Goal: Task Accomplishment & Management: Manage account settings

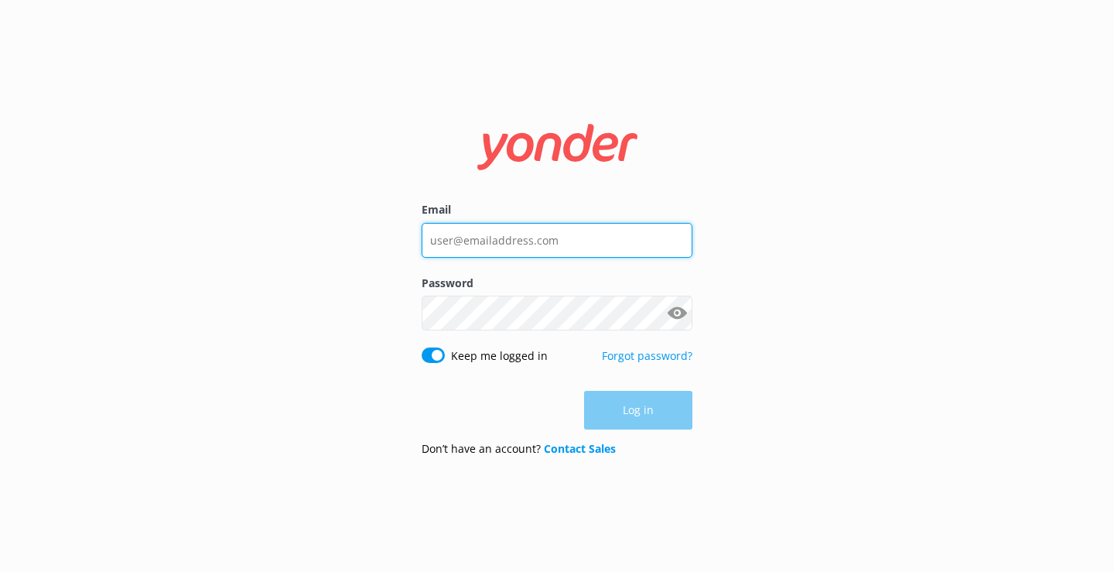
click at [571, 236] on input "Email" at bounding box center [557, 240] width 271 height 35
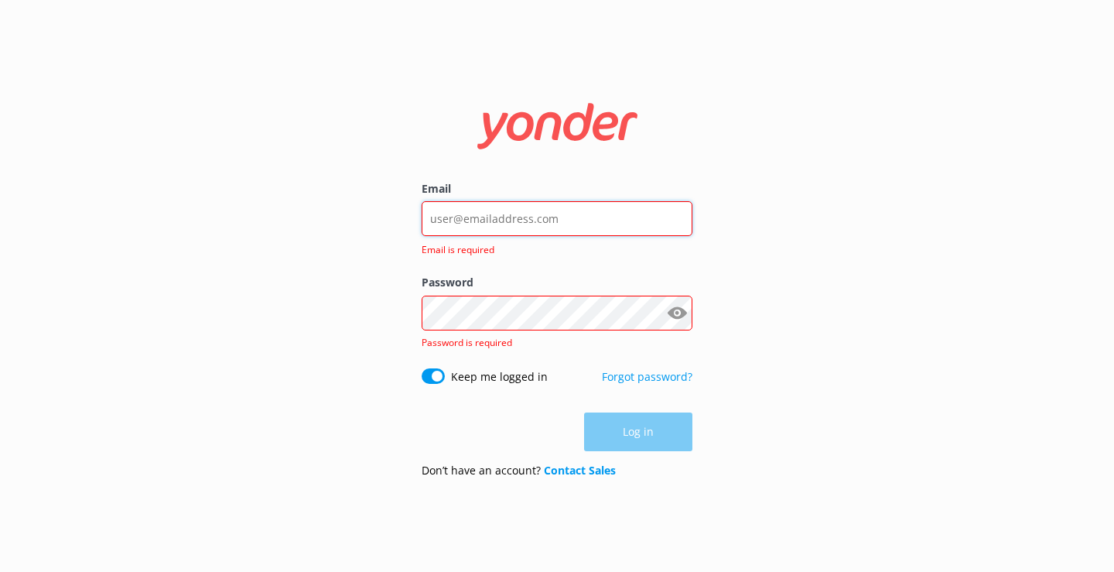
type input "[EMAIL_ADDRESS][DOMAIN_NAME]"
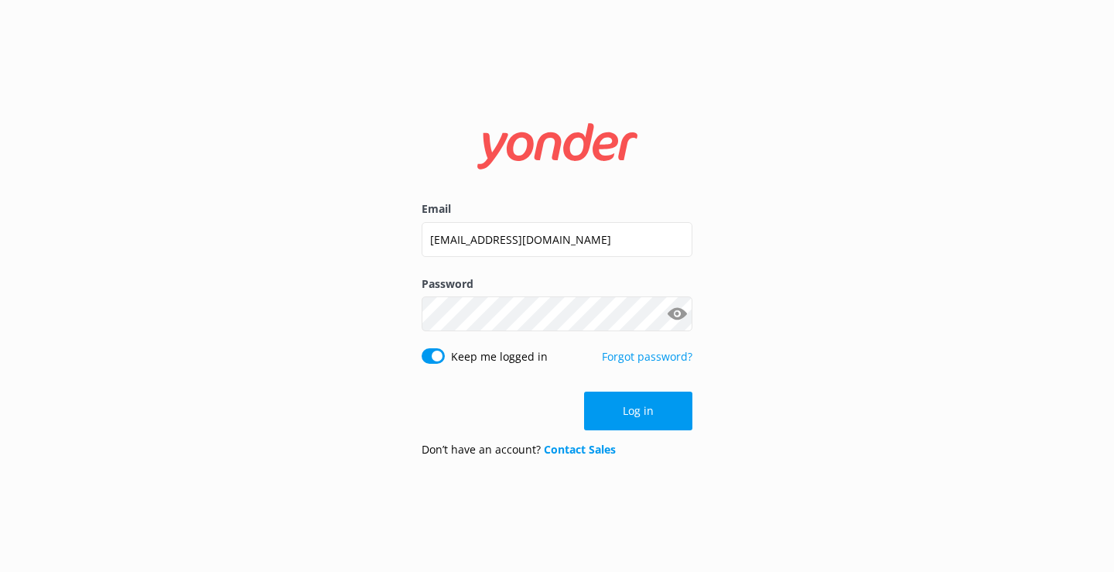
click at [622, 407] on button "Log in" at bounding box center [638, 410] width 108 height 39
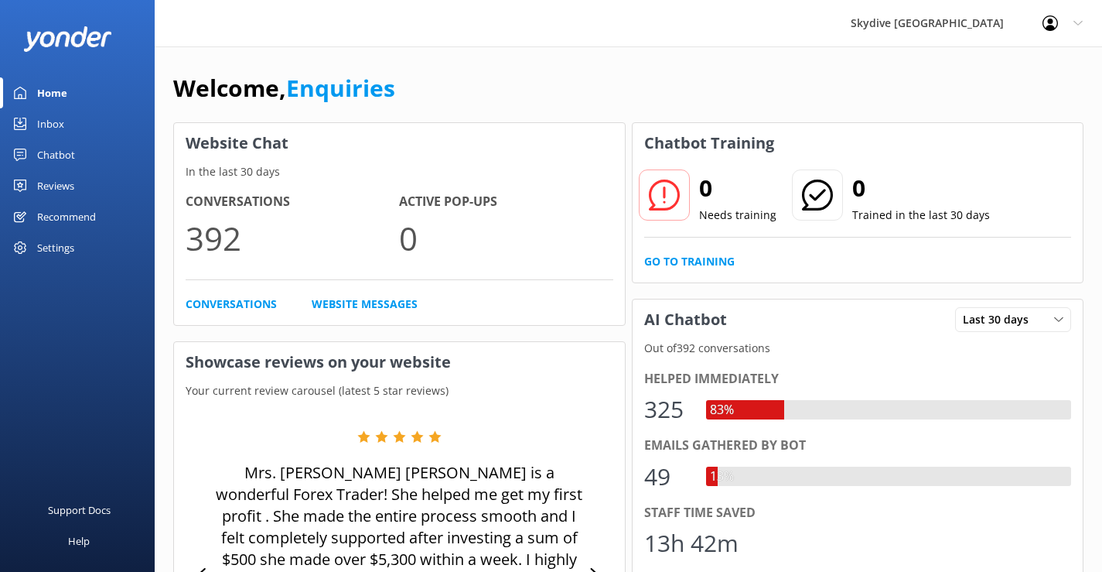
click at [53, 128] on div "Inbox" at bounding box center [50, 123] width 27 height 31
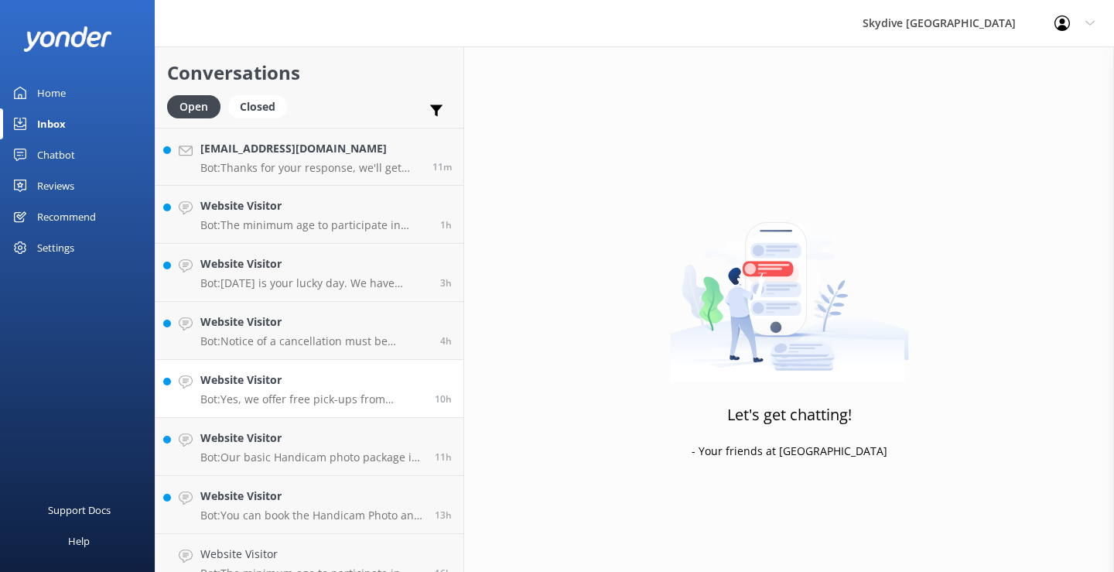
scroll to position [155, 0]
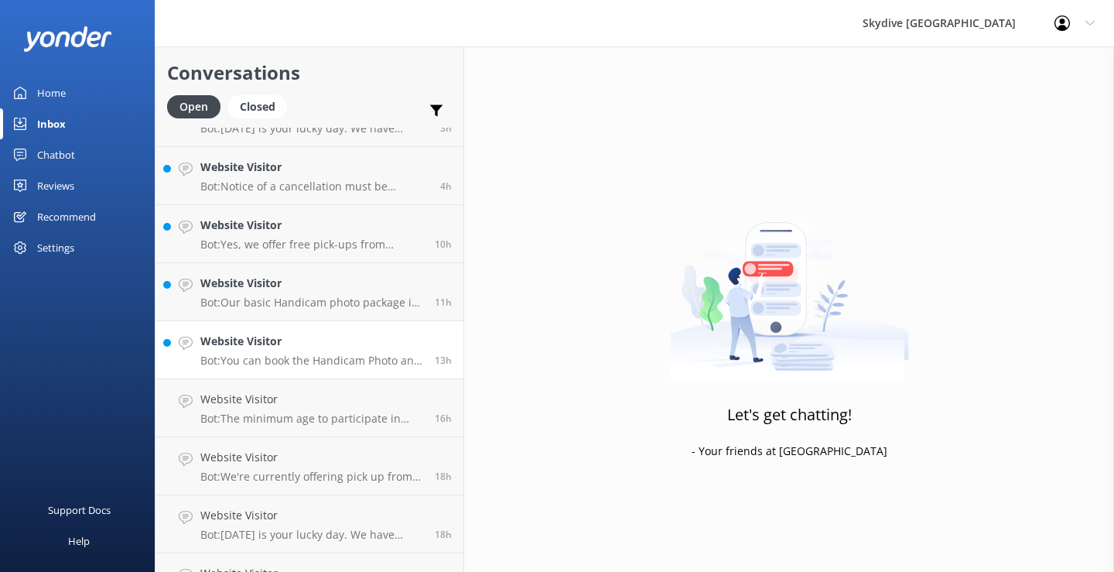
click at [282, 343] on h4 "Website Visitor" at bounding box center [311, 341] width 223 height 17
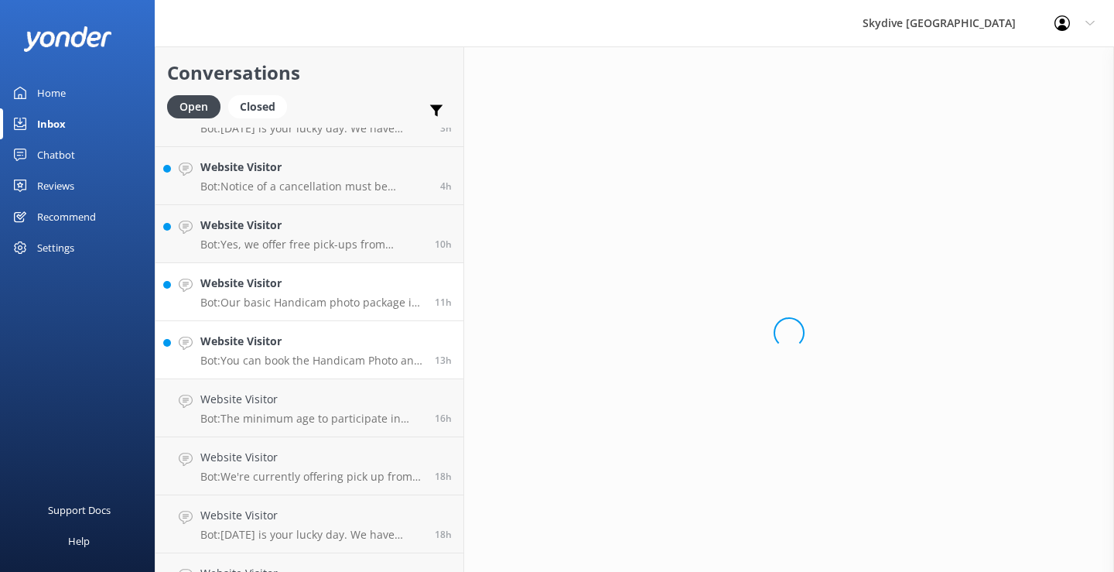
click at [281, 299] on p "Bot: Our basic Handicam photo package is $129 per person and includes photos of…" at bounding box center [311, 302] width 223 height 14
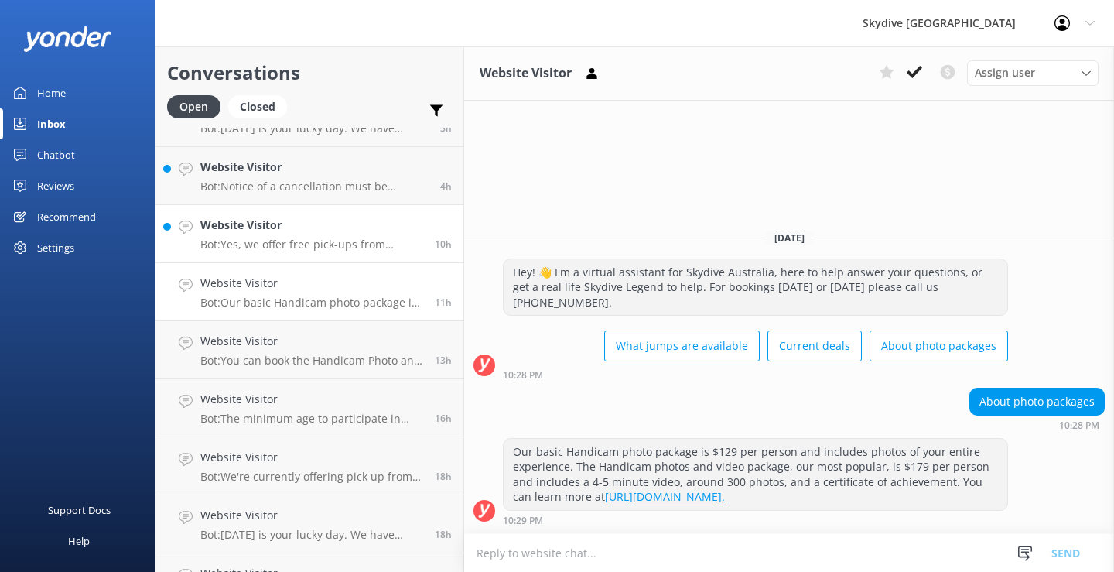
click at [292, 225] on h4 "Website Visitor" at bounding box center [311, 225] width 223 height 17
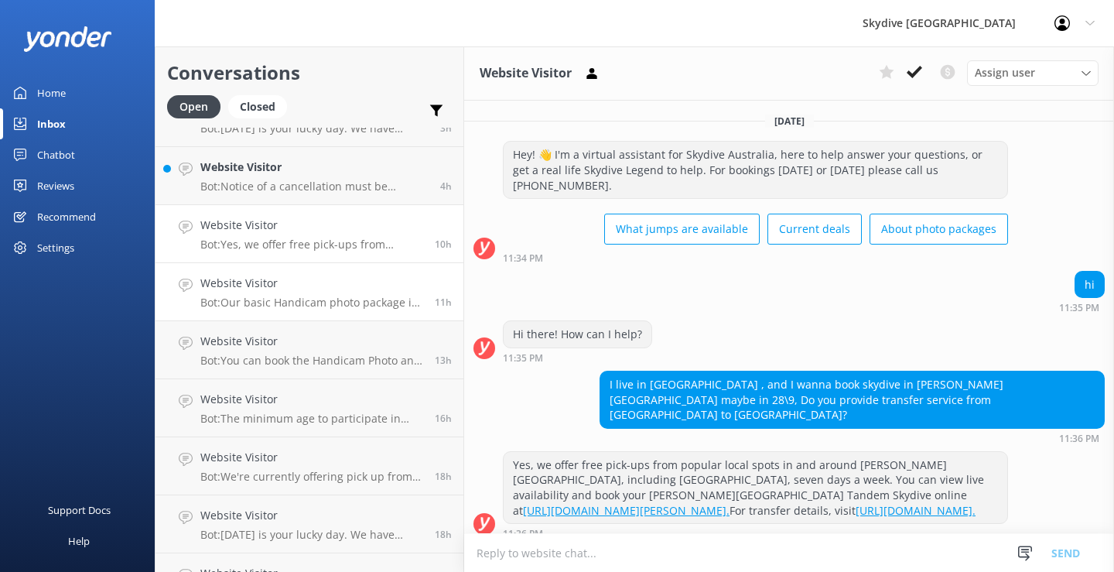
click at [293, 300] on p "Bot: Our basic Handicam photo package is $129 per person and includes photos of…" at bounding box center [311, 302] width 223 height 14
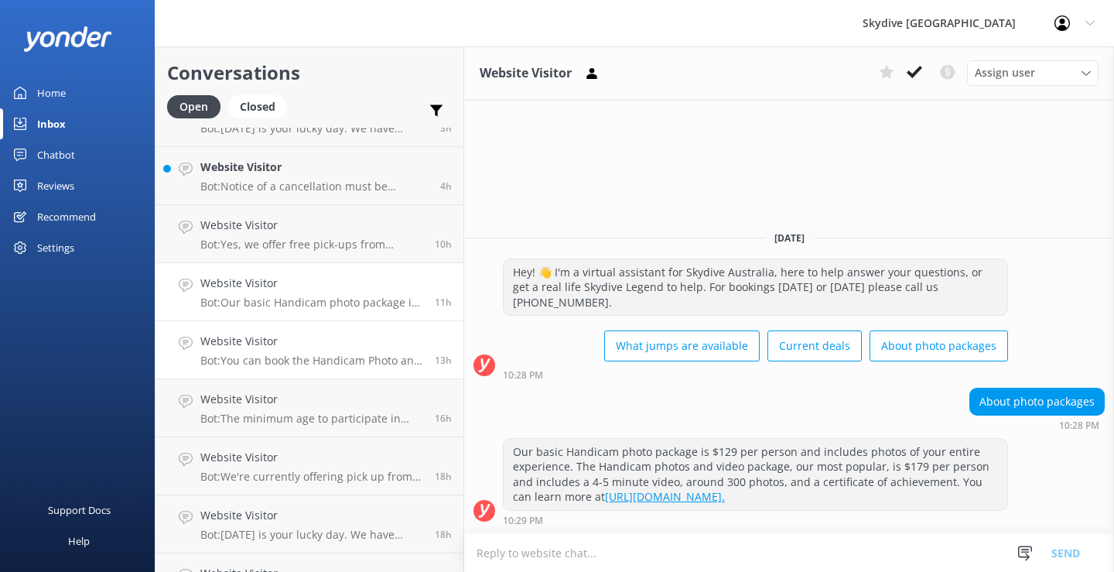
click at [291, 338] on h4 "Website Visitor" at bounding box center [311, 341] width 223 height 17
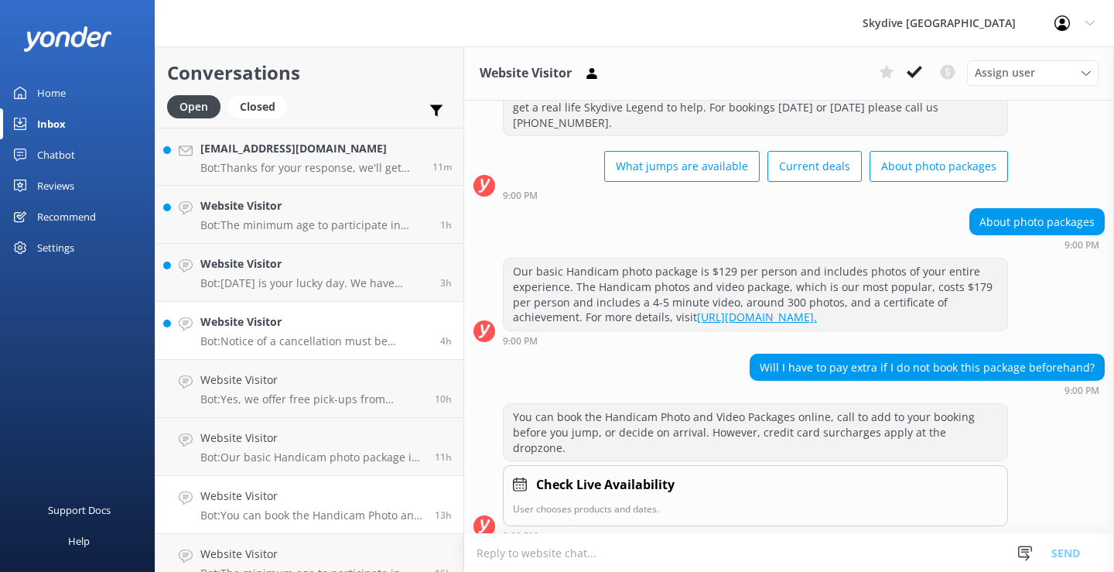
click at [305, 319] on h4 "Website Visitor" at bounding box center [314, 321] width 228 height 17
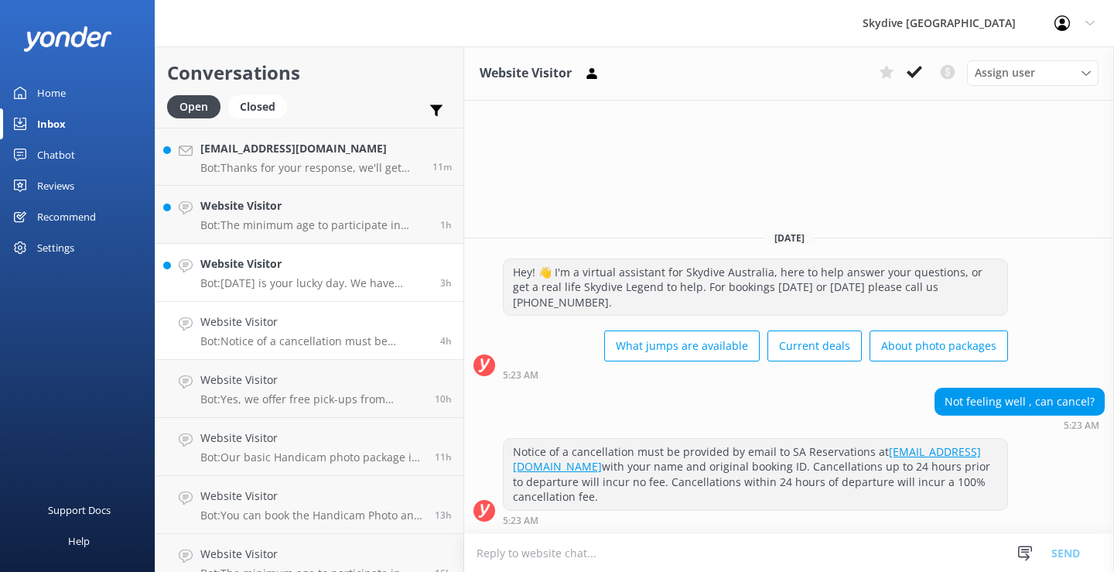
click at [287, 269] on h4 "Website Visitor" at bounding box center [314, 263] width 228 height 17
